Goal: Information Seeking & Learning: Check status

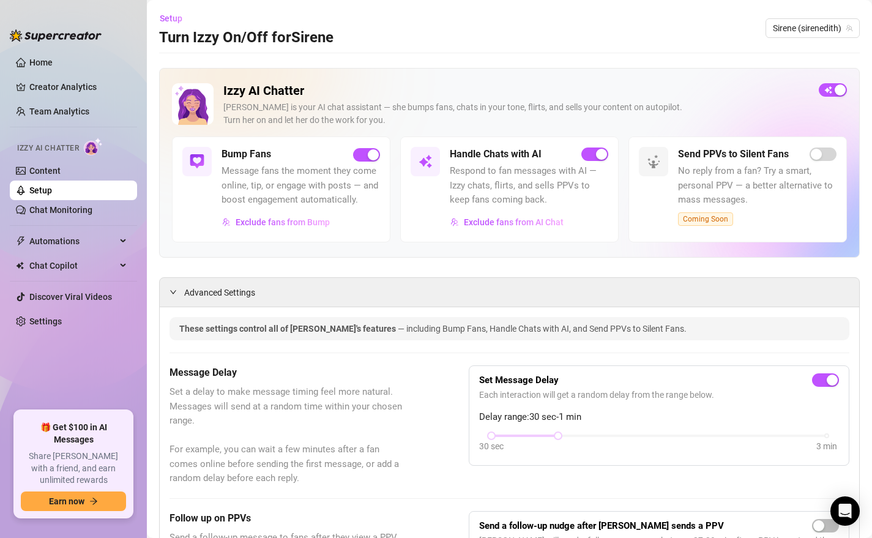
scroll to position [493, 0]
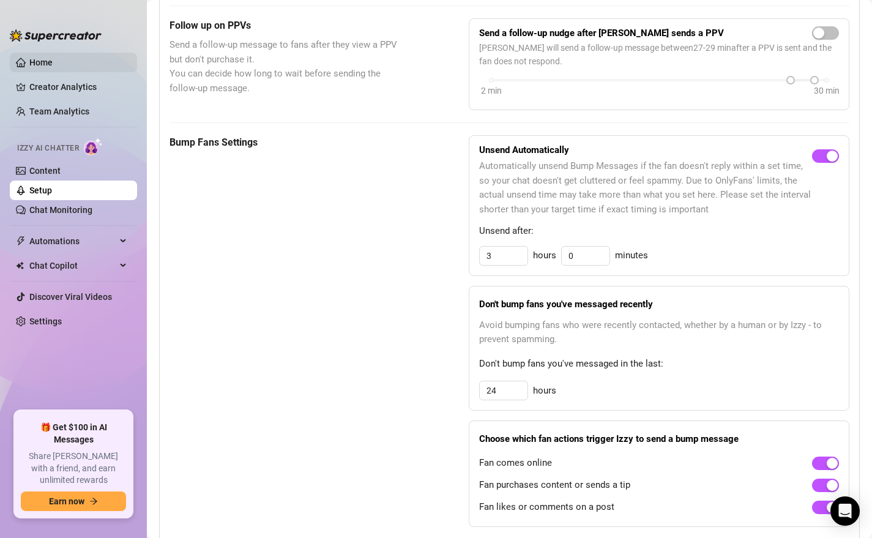
click at [48, 62] on link "Home" at bounding box center [40, 63] width 23 height 10
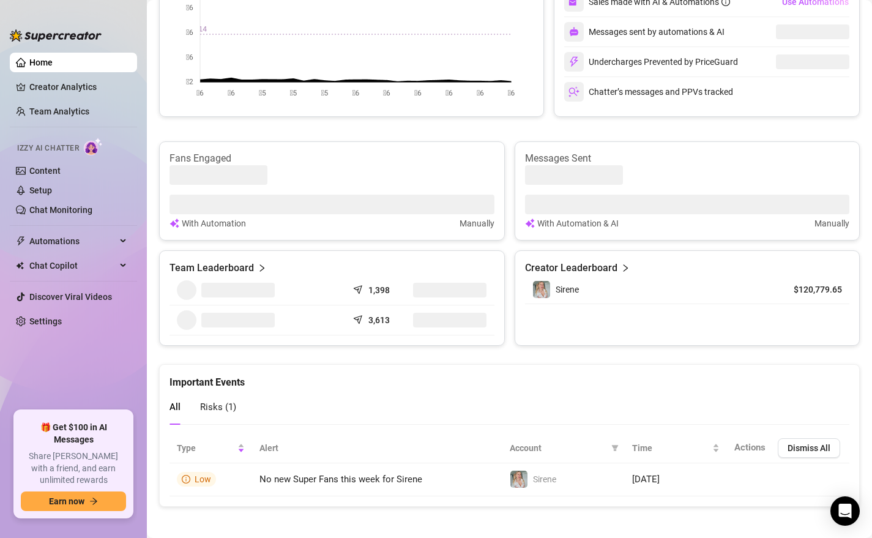
scroll to position [349, 0]
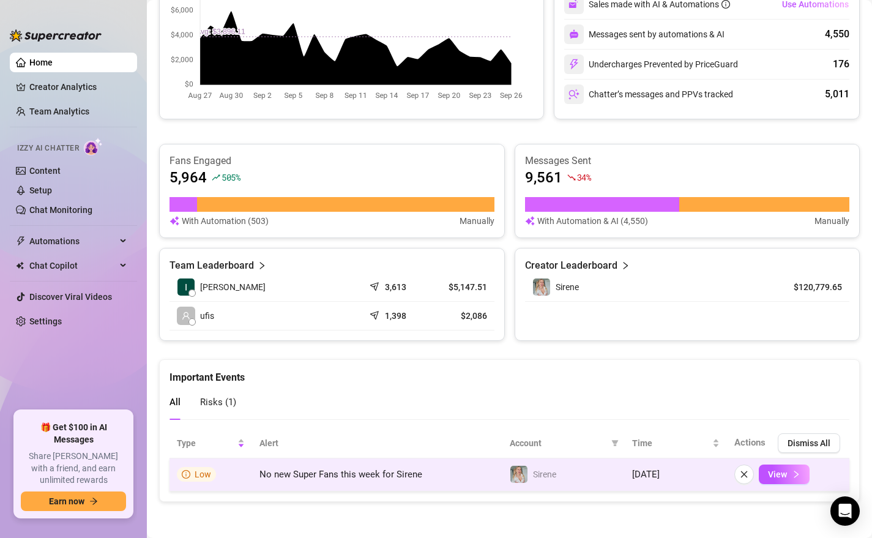
click at [334, 471] on span "No new Super Fans this week for Sirene" at bounding box center [341, 474] width 163 height 11
click at [772, 474] on span "View" at bounding box center [777, 475] width 19 height 10
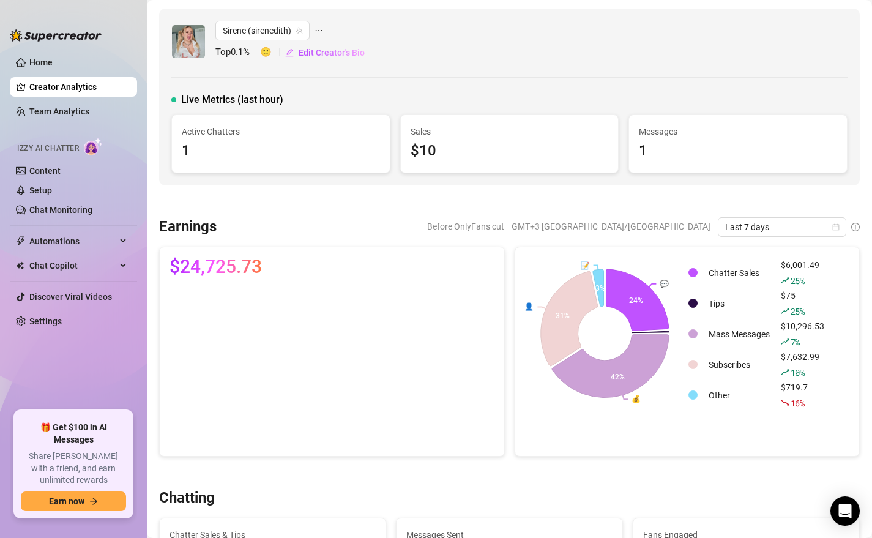
click at [237, 296] on canvas at bounding box center [330, 366] width 320 height 160
click at [241, 295] on canvas at bounding box center [330, 366] width 320 height 160
click at [234, 286] on canvas at bounding box center [330, 366] width 320 height 160
click at [239, 294] on canvas at bounding box center [330, 366] width 320 height 160
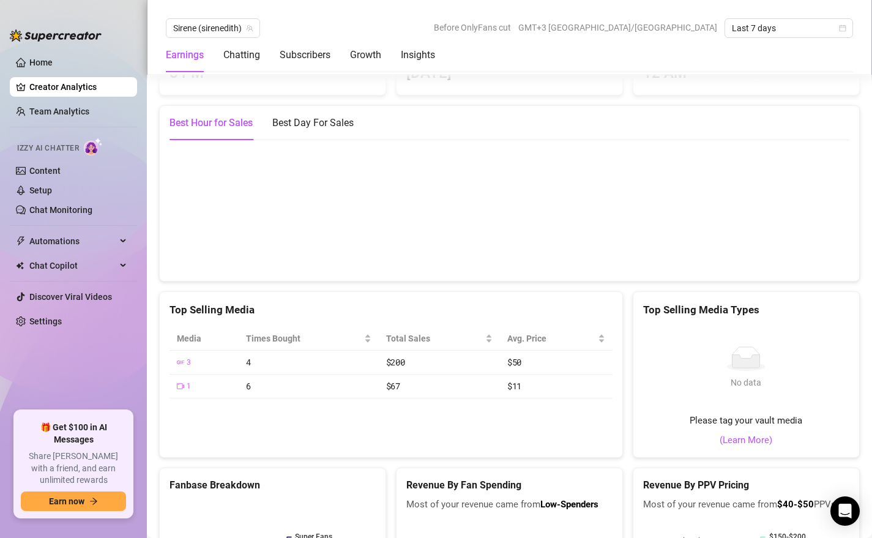
scroll to position [1980, 0]
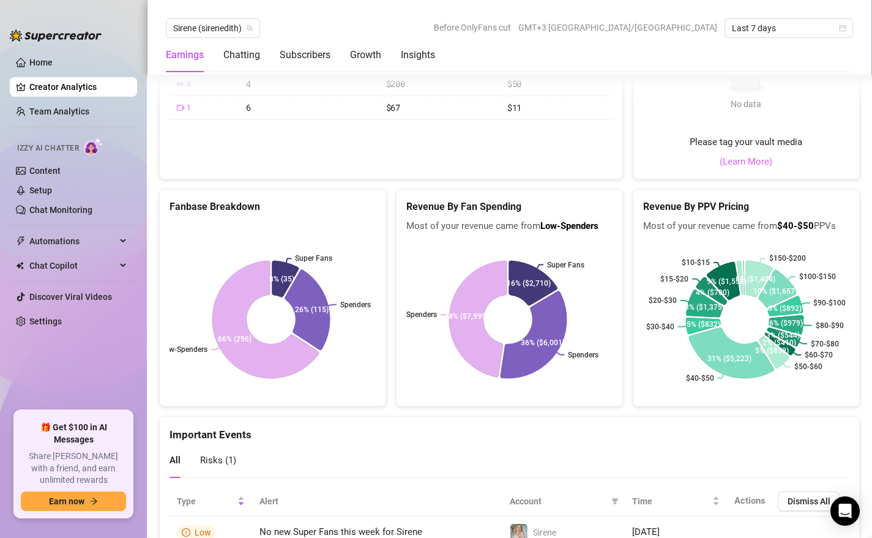
click at [741, 170] on link "(Learn More)" at bounding box center [746, 162] width 53 height 15
click at [723, 383] on icon at bounding box center [730, 356] width 92 height 56
click at [534, 305] on icon at bounding box center [535, 281] width 52 height 50
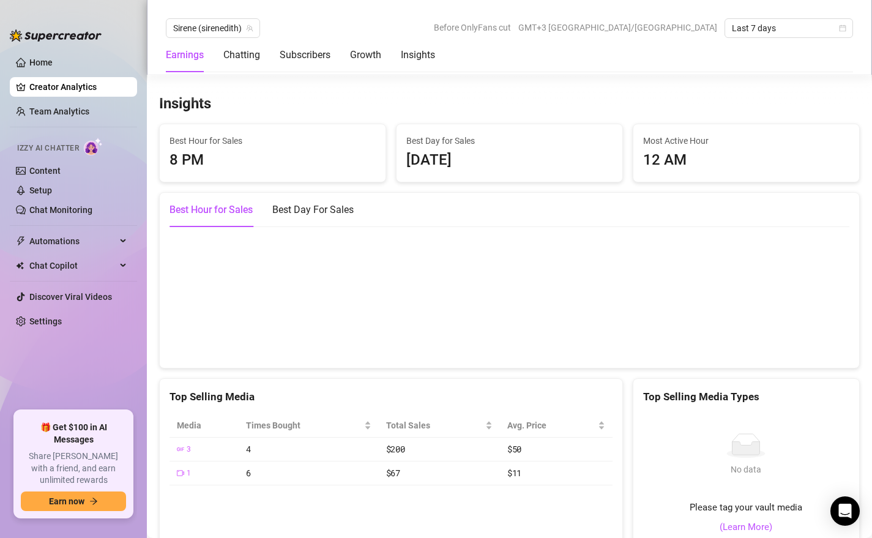
scroll to position [1685, 0]
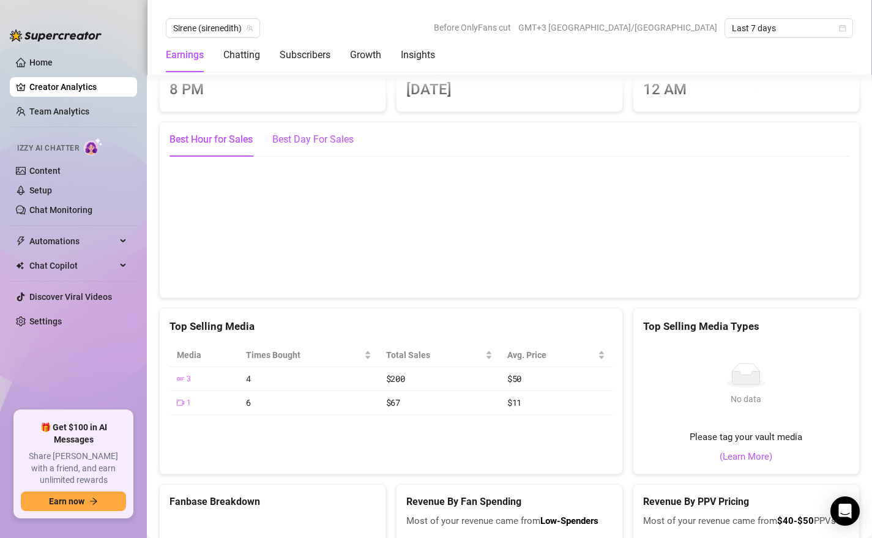
click at [303, 147] on div "Best Day For Sales" at bounding box center [312, 139] width 81 height 15
click at [228, 147] on div "Best Hour for Sales" at bounding box center [211, 139] width 83 height 15
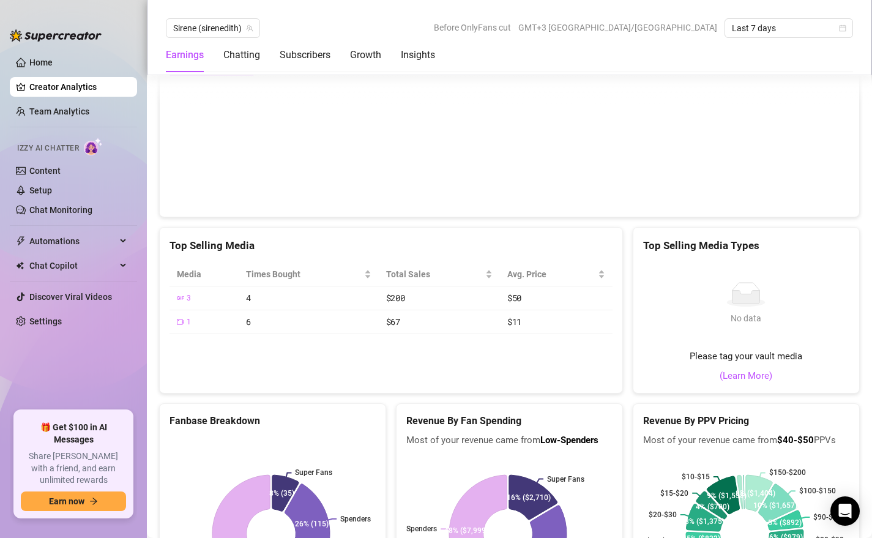
scroll to position [1779, 0]
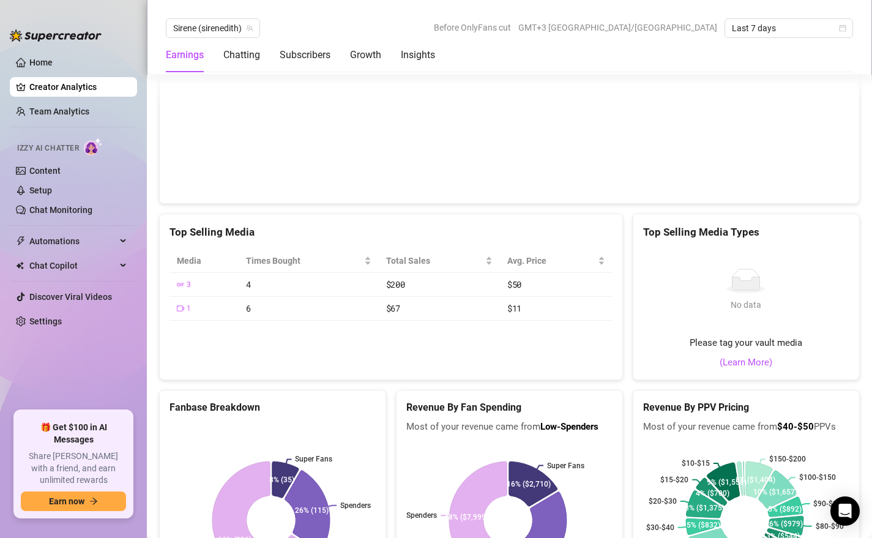
click at [752, 189] on canvas at bounding box center [505, 132] width 671 height 122
click at [455, 193] on canvas at bounding box center [505, 132] width 671 height 122
click at [303, 53] on div "Best Day For Sales" at bounding box center [312, 45] width 81 height 15
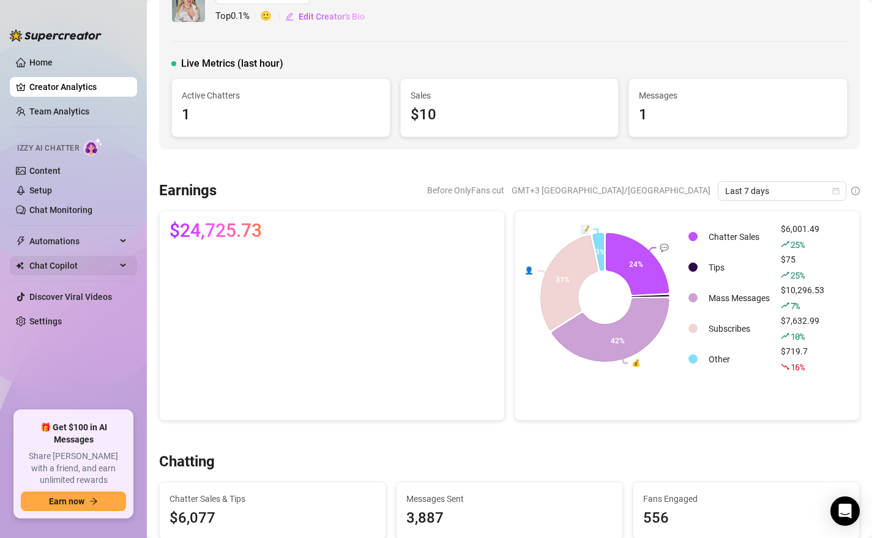
scroll to position [34, 0]
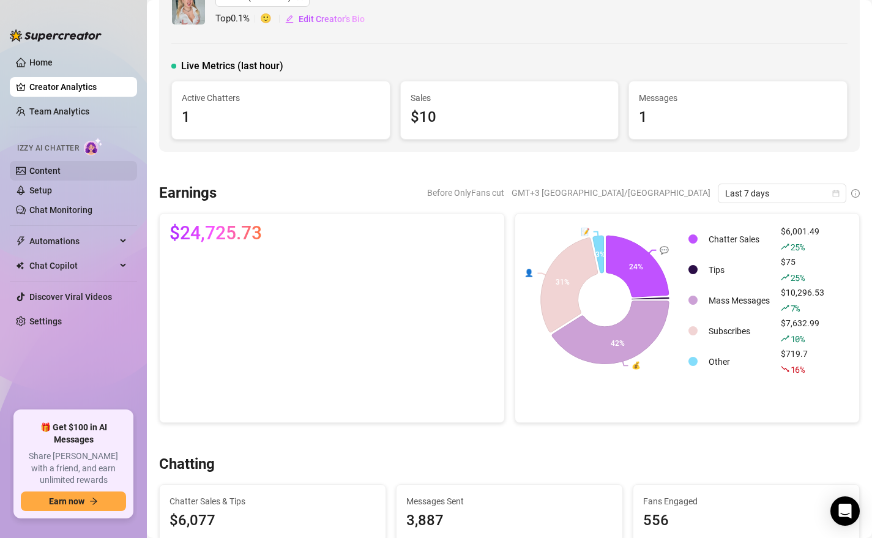
click at [44, 166] on link "Content" at bounding box center [44, 171] width 31 height 10
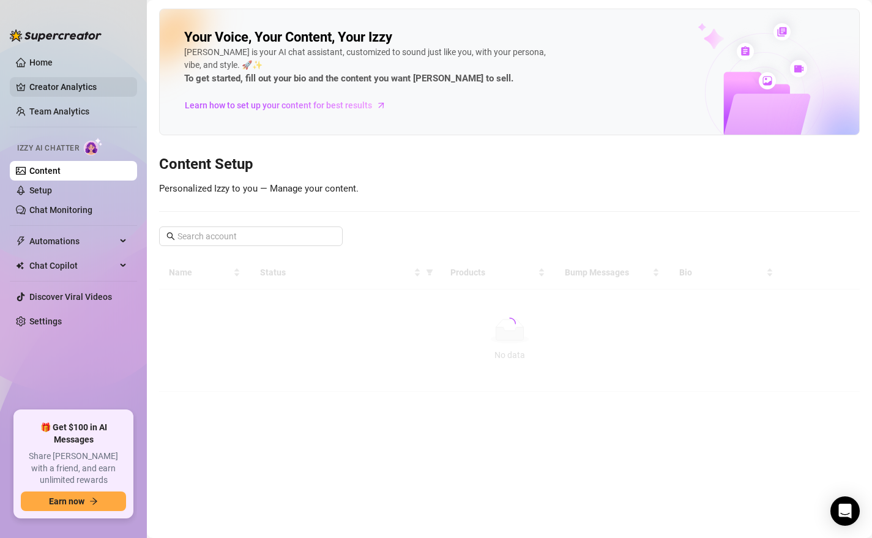
click at [63, 81] on link "Creator Analytics" at bounding box center [78, 87] width 98 height 20
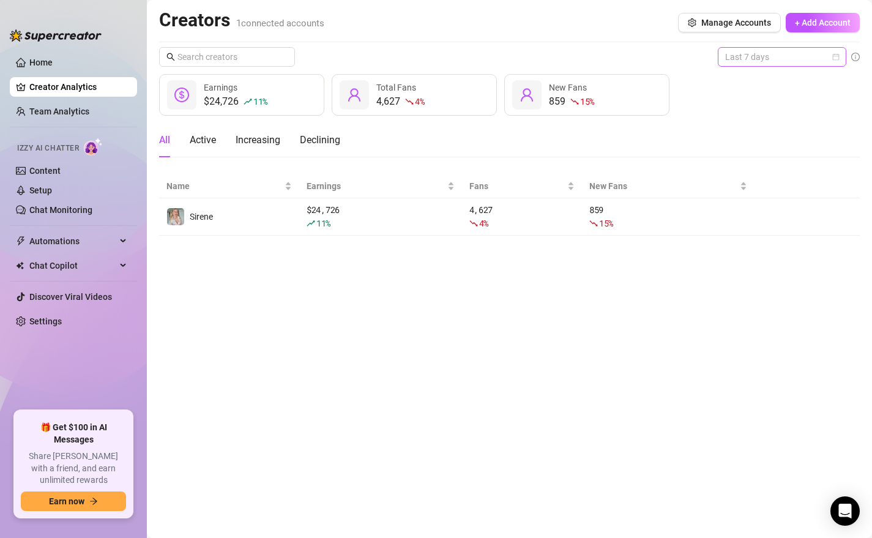
click at [773, 57] on span "Last 7 days" at bounding box center [782, 57] width 114 height 18
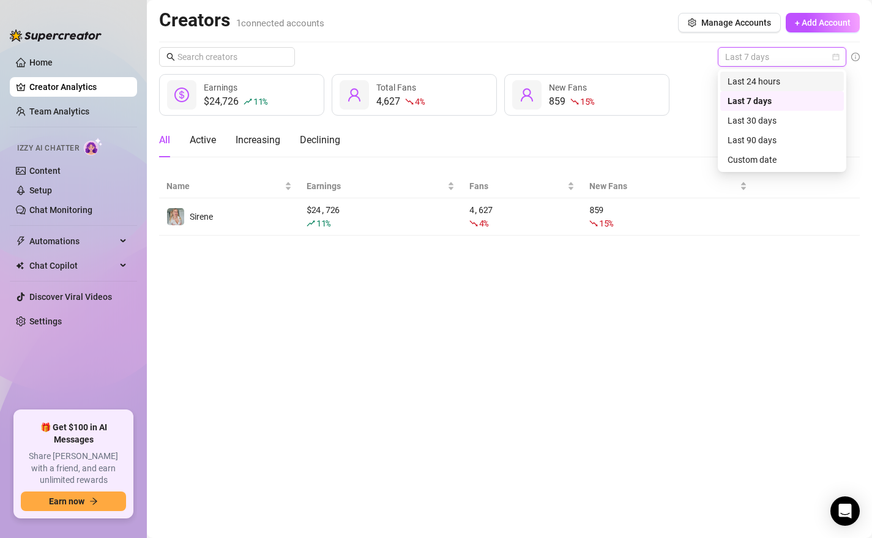
click at [772, 89] on div "Last 24 hours" at bounding box center [783, 82] width 124 height 20
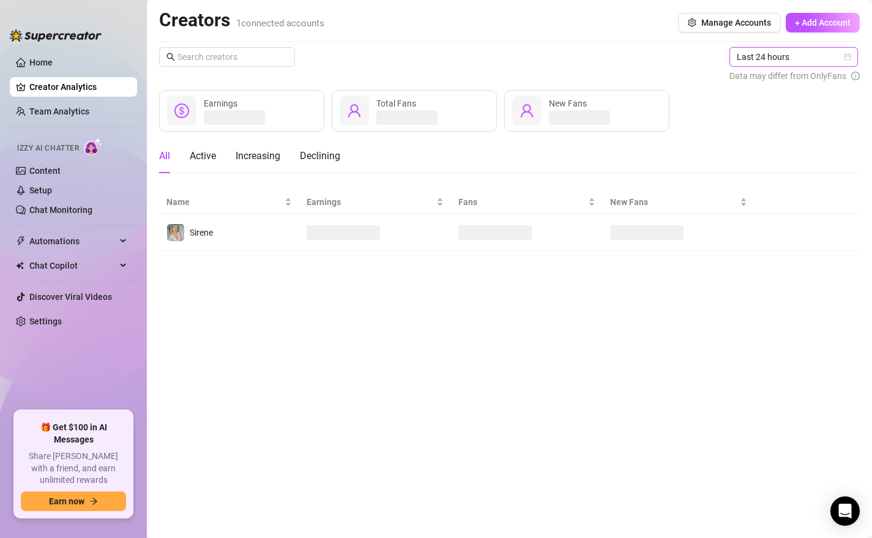
click at [775, 66] on span "Last 24 hours" at bounding box center [794, 57] width 114 height 18
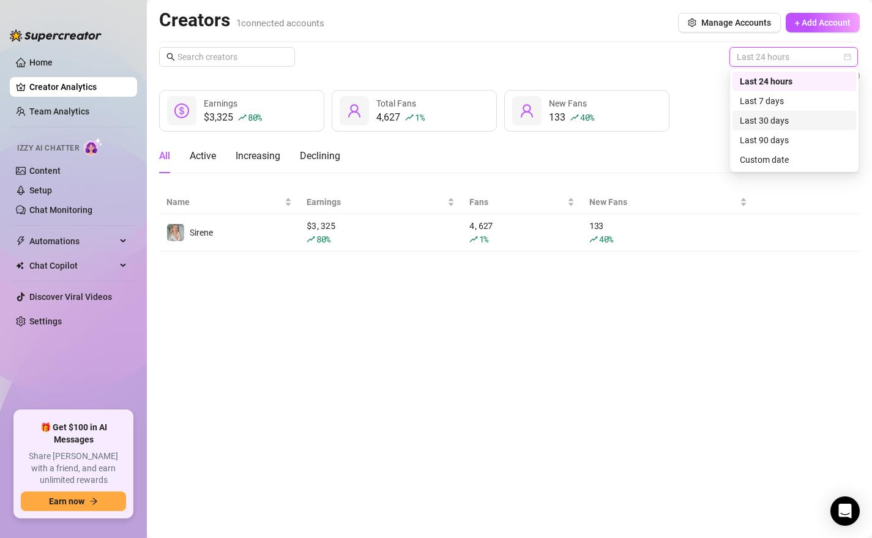
click at [769, 122] on div "Last 30 days" at bounding box center [794, 120] width 109 height 13
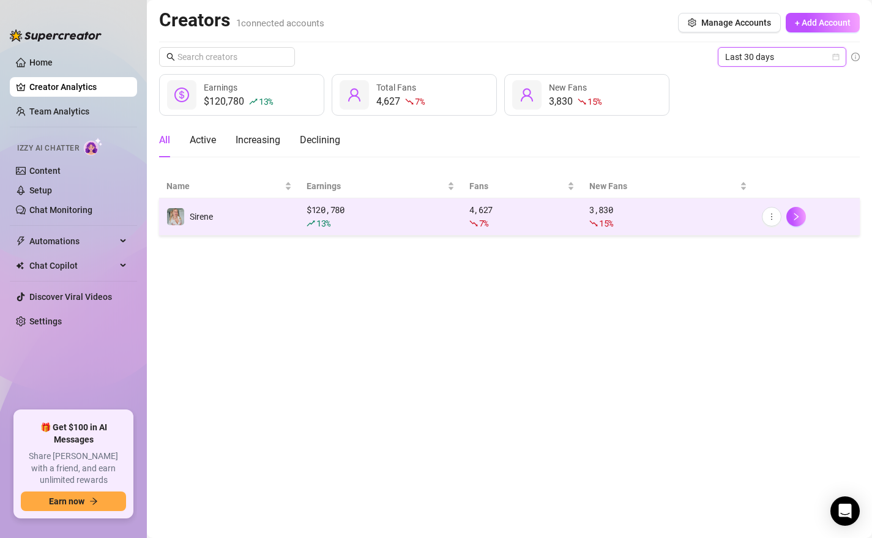
click at [651, 210] on div "3,830 15 %" at bounding box center [669, 216] width 158 height 27
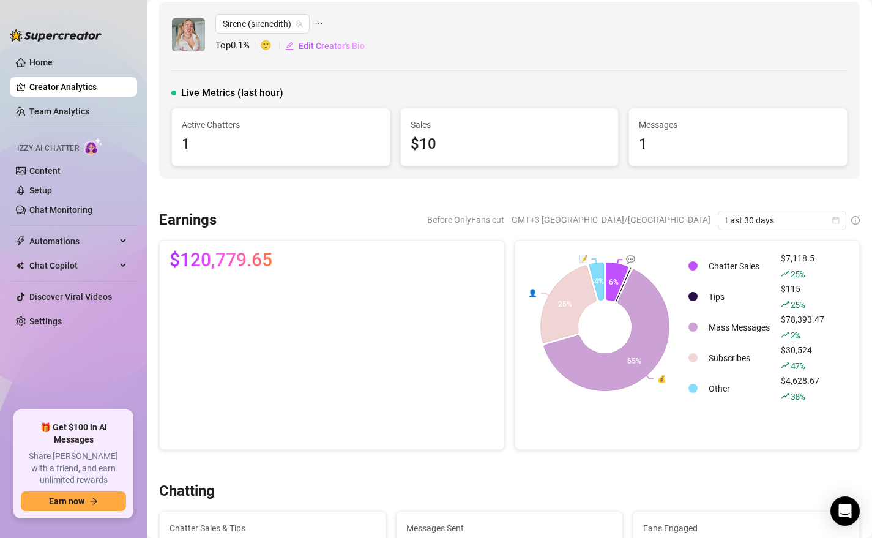
scroll to position [12, 0]
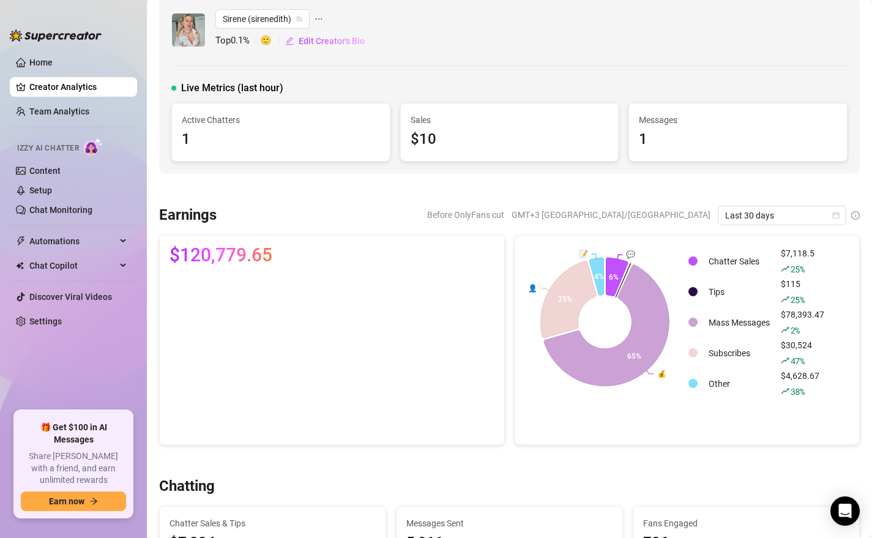
click at [423, 339] on canvas at bounding box center [330, 355] width 320 height 160
click at [421, 341] on canvas at bounding box center [330, 355] width 320 height 160
click at [771, 206] on div "Last 30 days" at bounding box center [782, 216] width 129 height 20
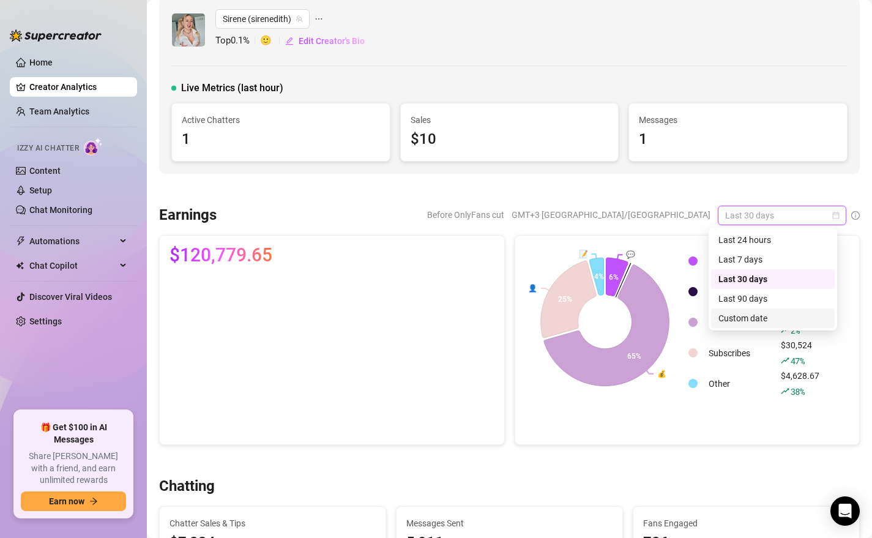
click at [763, 320] on div "Custom date" at bounding box center [773, 318] width 109 height 13
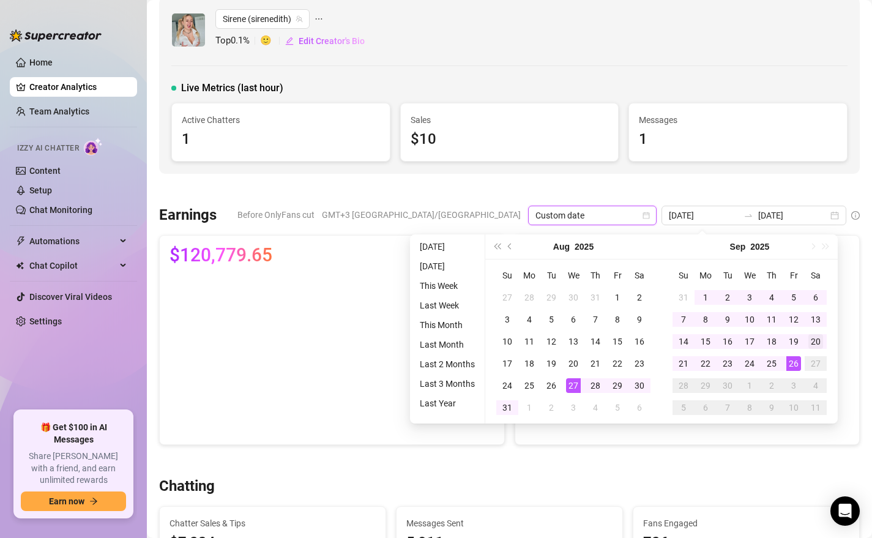
type input "[DATE]"
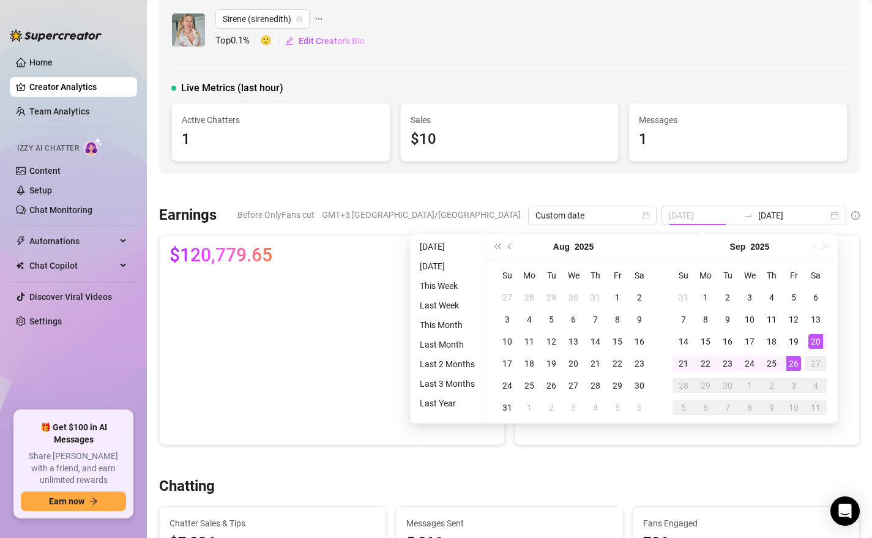
click at [813, 339] on div "20" at bounding box center [816, 341] width 15 height 15
type input "[DATE]"
click at [817, 337] on div "20" at bounding box center [816, 341] width 15 height 15
type input "[DATE]"
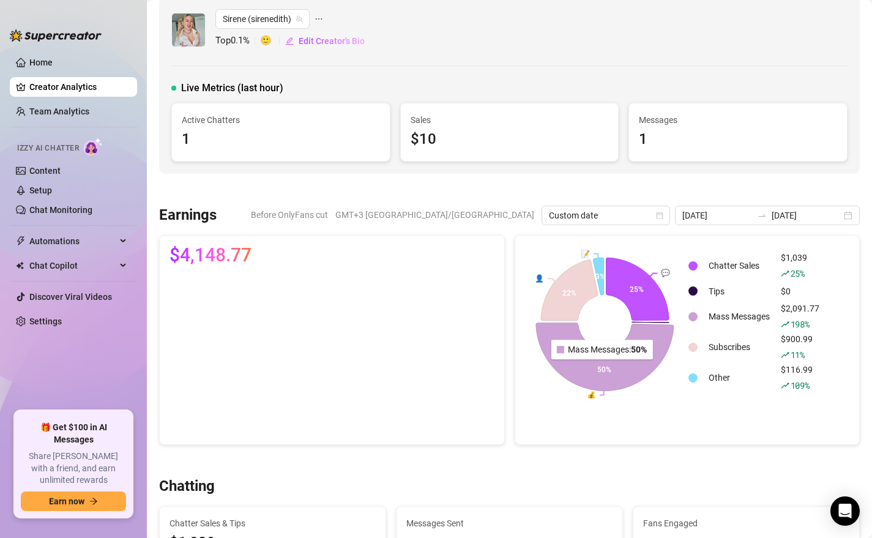
click at [600, 367] on icon at bounding box center [605, 357] width 138 height 68
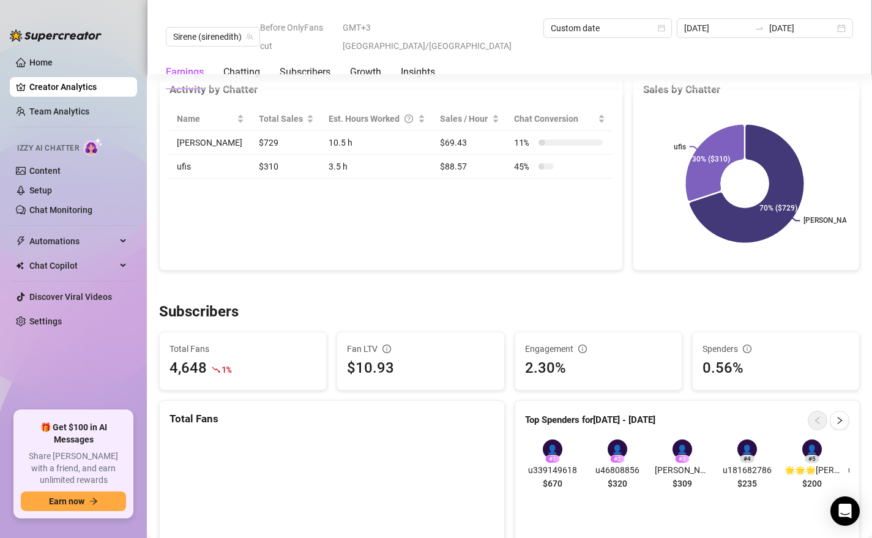
scroll to position [656, 0]
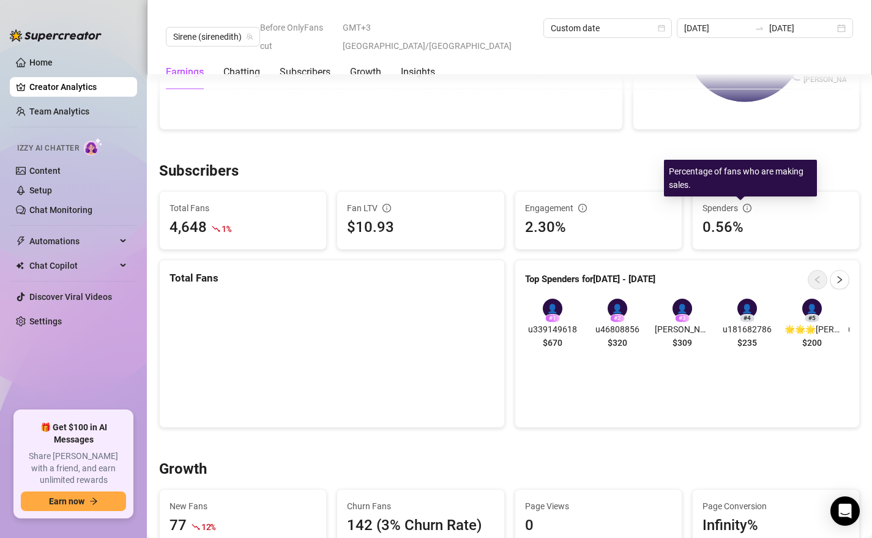
click at [743, 208] on icon "info-circle" at bounding box center [747, 208] width 9 height 9
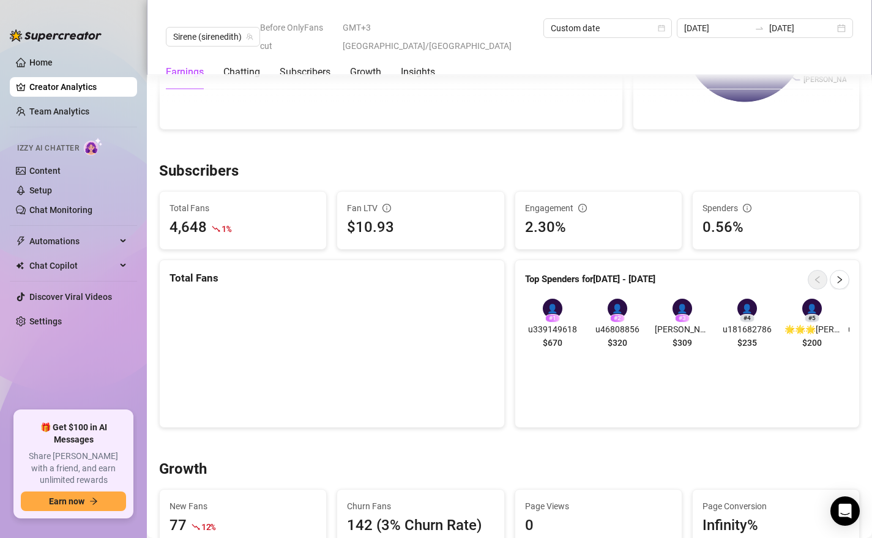
click at [743, 205] on icon "info-circle" at bounding box center [747, 208] width 9 height 9
click at [485, 460] on div "Growth" at bounding box center [509, 470] width 701 height 20
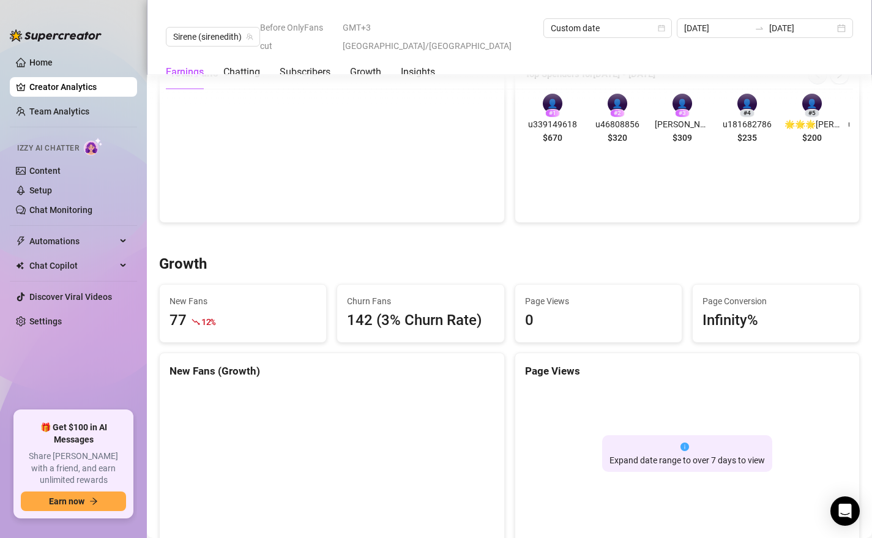
scroll to position [959, 0]
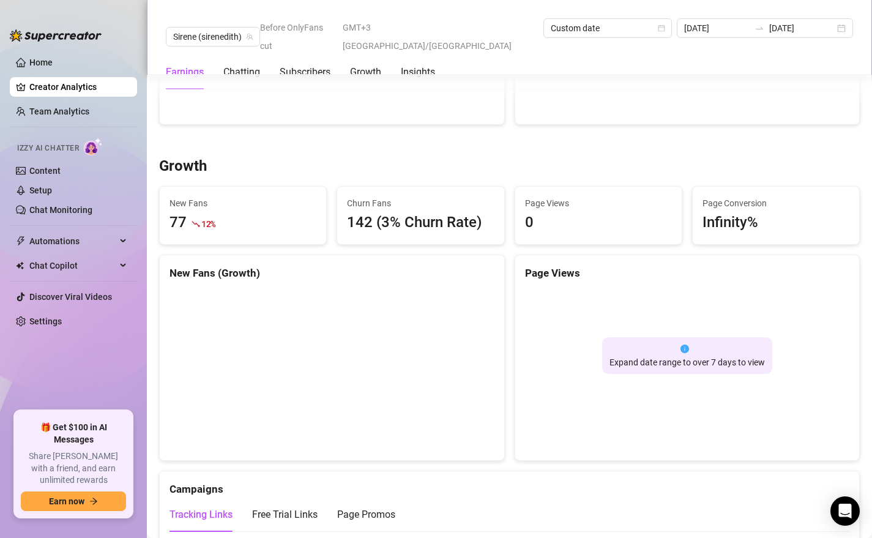
click at [725, 356] on div "Expand date range to over 7 days to view" at bounding box center [687, 355] width 170 height 37
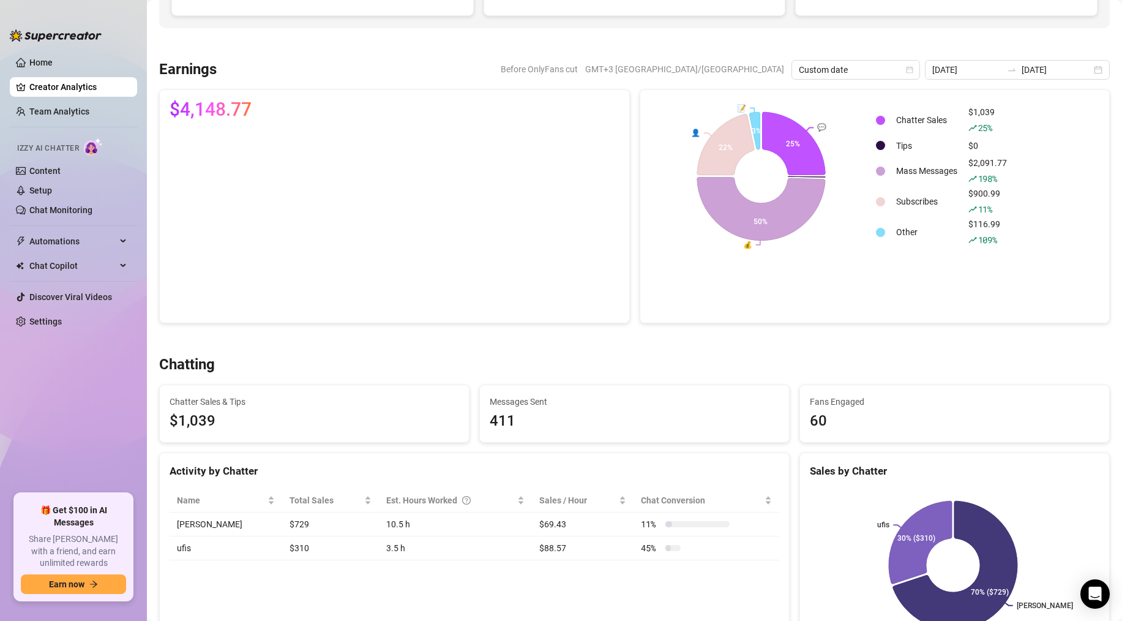
scroll to position [0, 0]
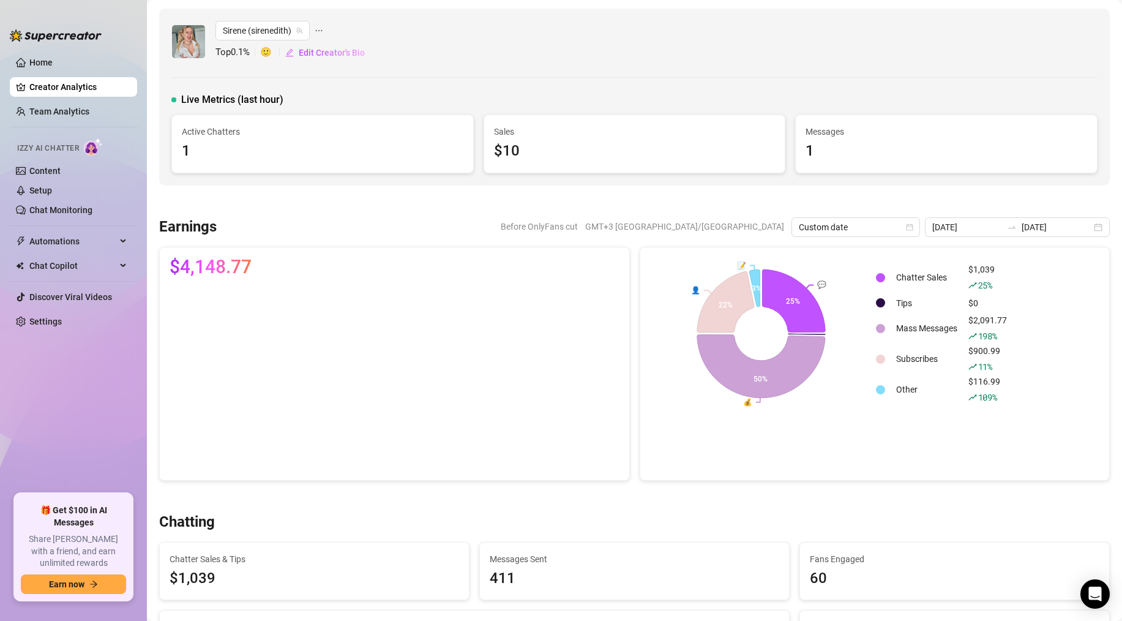
click at [320, 29] on icon "ellipsis" at bounding box center [319, 30] width 9 height 9
click at [872, 227] on input "[DATE]" at bounding box center [967, 226] width 70 height 13
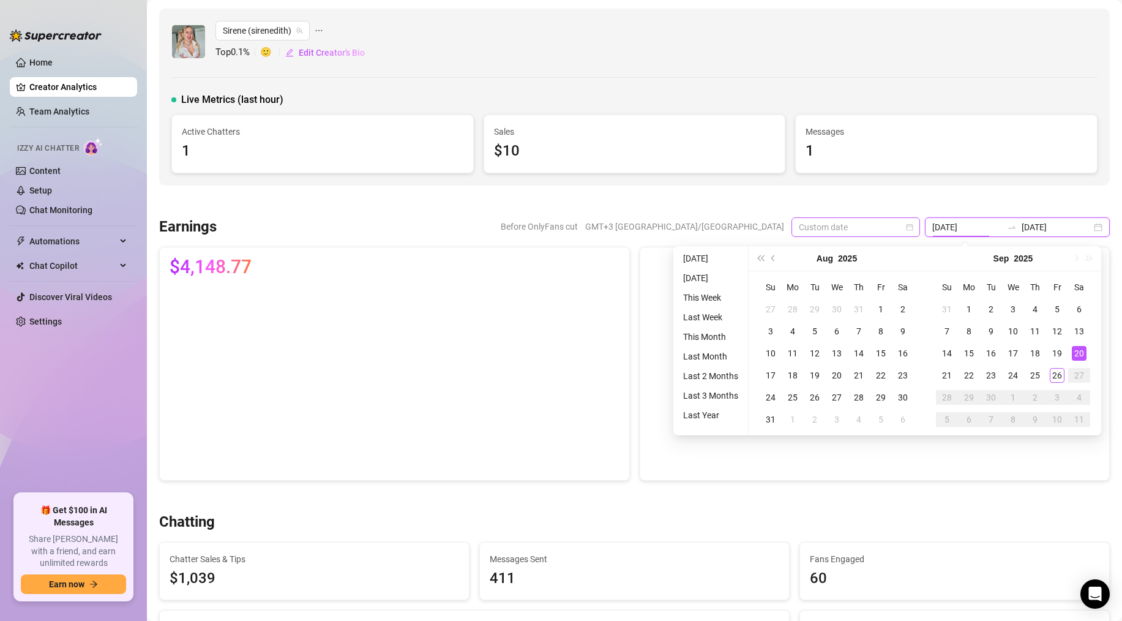
click at [872, 226] on span "Custom date" at bounding box center [856, 227] width 114 height 18
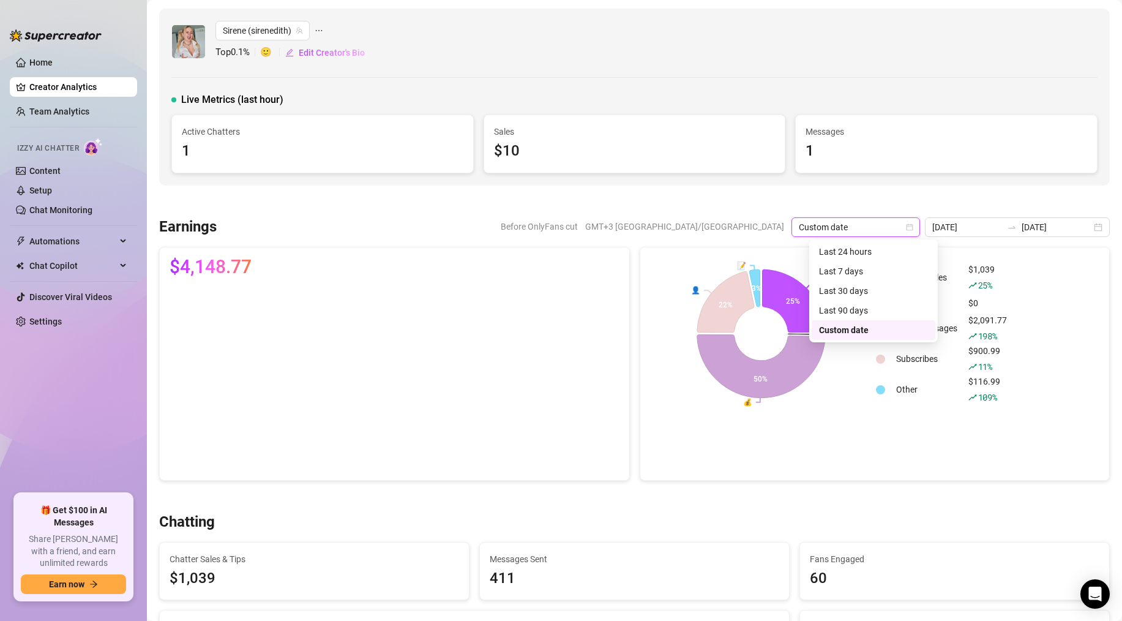
click at [872, 226] on span "Custom date" at bounding box center [856, 227] width 114 height 18
click at [872, 226] on icon "calendar" at bounding box center [909, 226] width 7 height 7
click at [854, 273] on div "Last 7 days" at bounding box center [873, 270] width 109 height 13
